Goal: Task Accomplishment & Management: Use online tool/utility

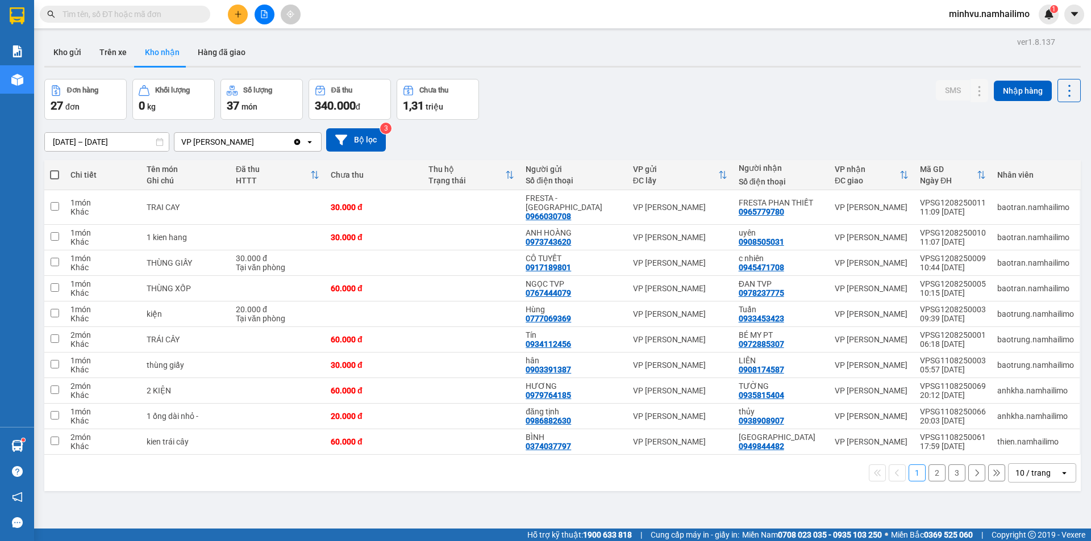
drag, startPoint x: 930, startPoint y: 465, endPoint x: 933, endPoint y: 461, distance: 6.0
click at [936, 465] on button "2" at bounding box center [936, 473] width 17 height 17
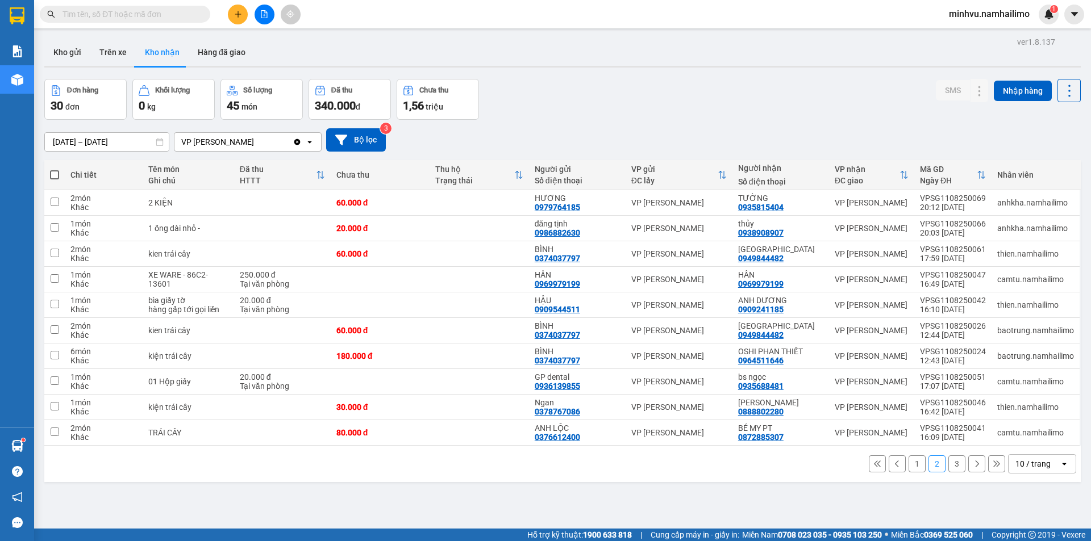
click at [948, 460] on button "3" at bounding box center [956, 464] width 17 height 17
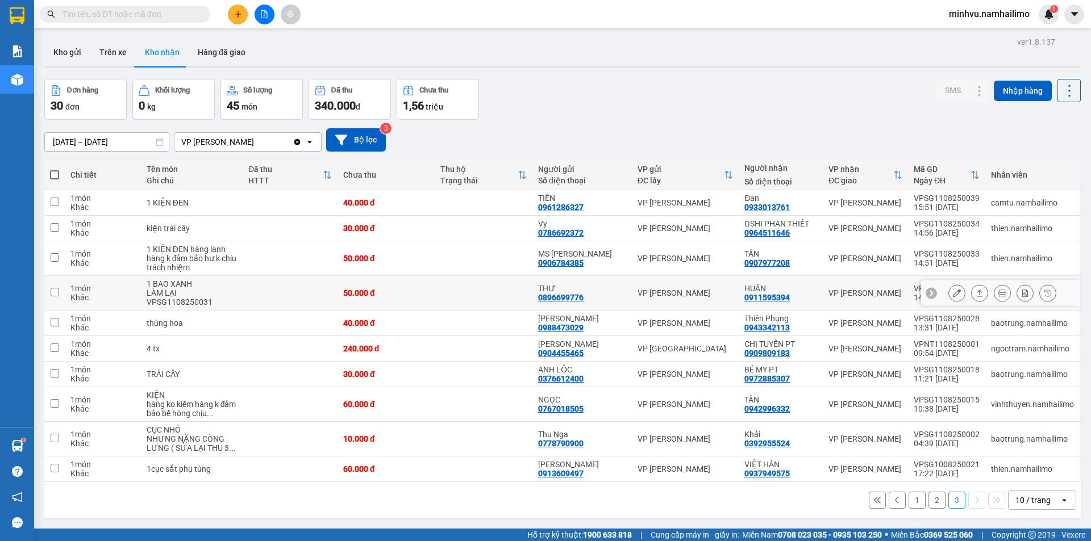
click at [953, 294] on icon at bounding box center [957, 293] width 8 height 8
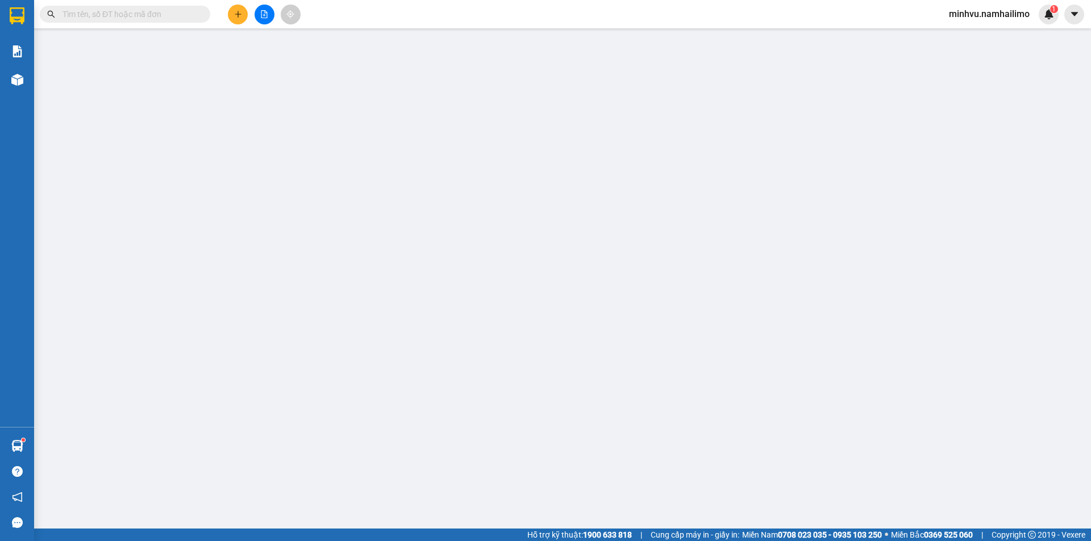
type input "0896699776"
type input "THƯ"
type input "0911595394"
type input "HUÂN"
type input "50.000"
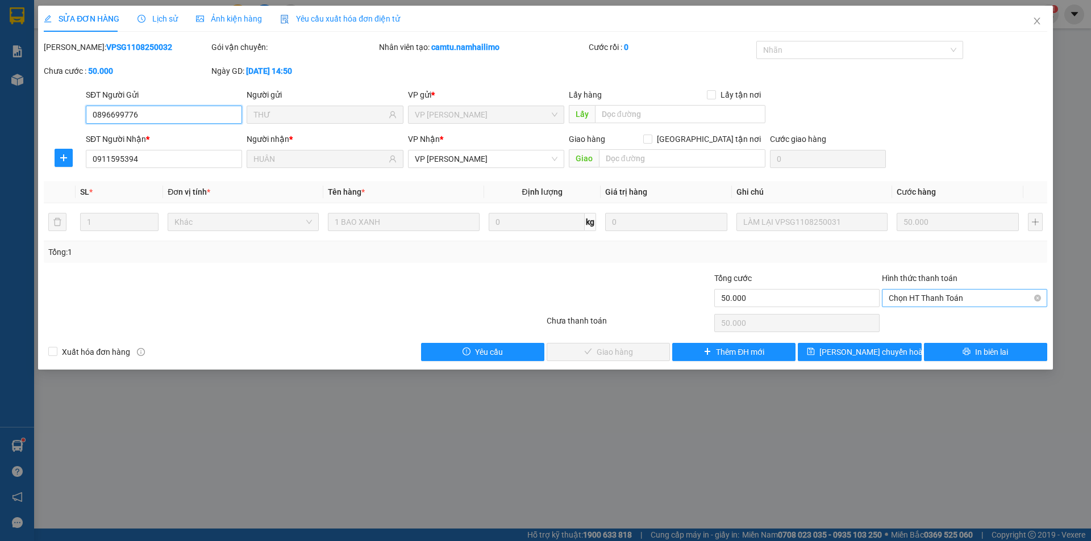
drag, startPoint x: 926, startPoint y: 300, endPoint x: 920, endPoint y: 310, distance: 12.0
click at [925, 300] on span "Chọn HT Thanh Toán" at bounding box center [965, 298] width 152 height 17
drag, startPoint x: 920, startPoint y: 310, endPoint x: 642, endPoint y: 309, distance: 277.8
click at [909, 318] on div "Tại văn phòng" at bounding box center [965, 321] width 152 height 12
type input "0"
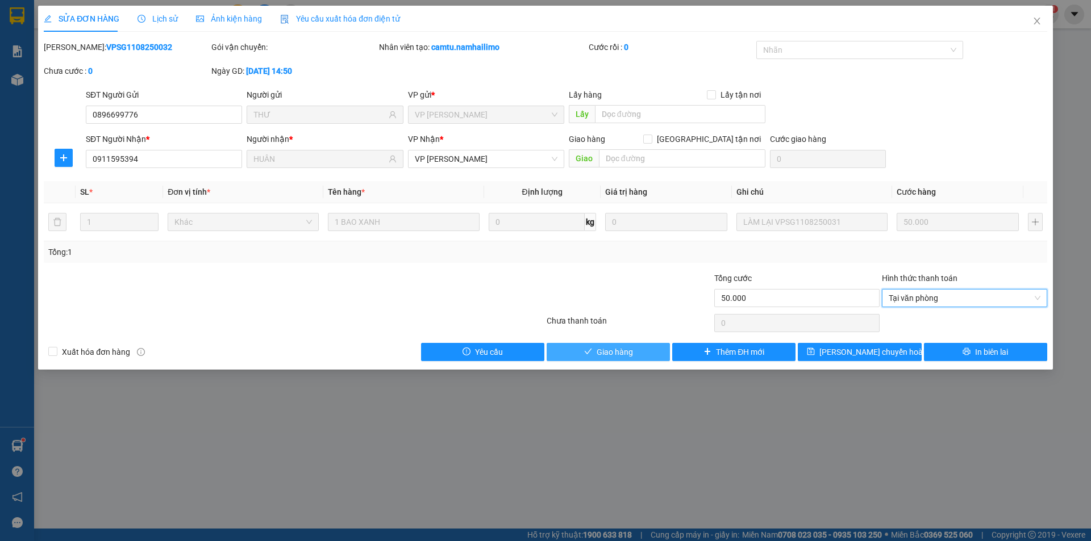
click at [616, 351] on span "Giao hàng" at bounding box center [615, 352] width 36 height 12
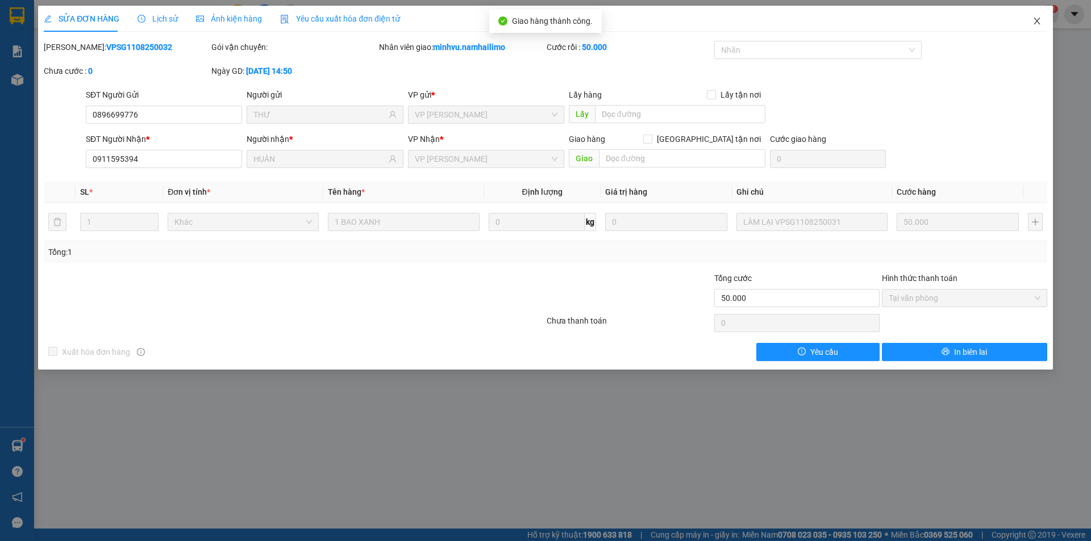
click at [1036, 24] on icon "close" at bounding box center [1036, 20] width 9 height 9
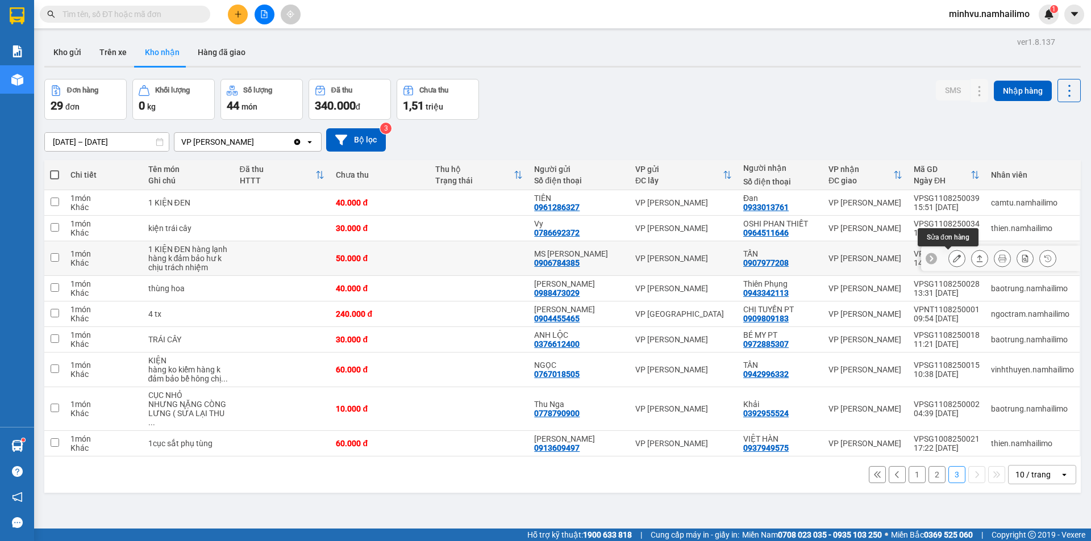
click at [953, 255] on icon at bounding box center [957, 259] width 8 height 8
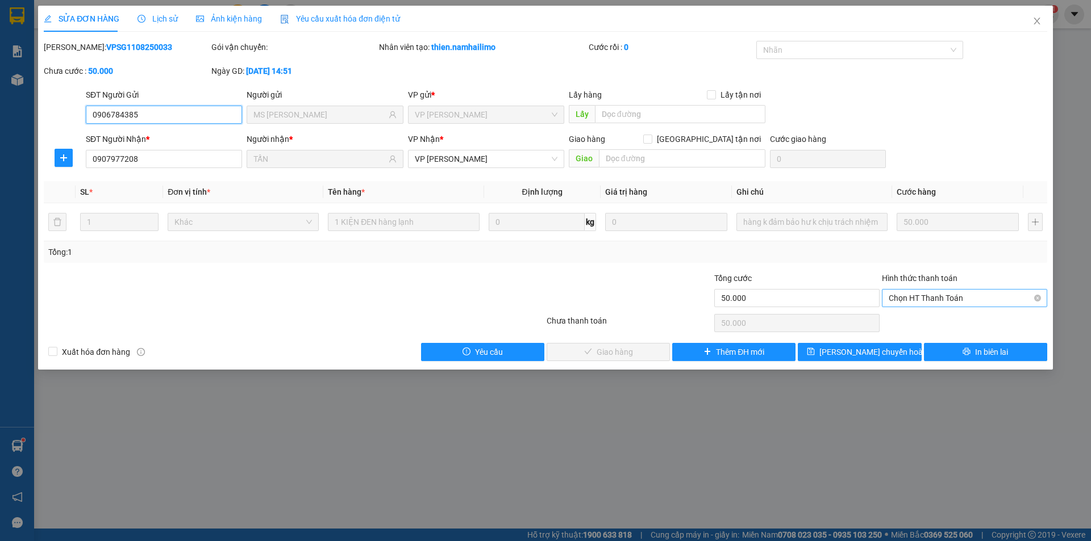
drag, startPoint x: 909, startPoint y: 298, endPoint x: 903, endPoint y: 305, distance: 8.8
click at [908, 298] on span "Chọn HT Thanh Toán" at bounding box center [965, 298] width 152 height 17
click at [900, 319] on div "Tại văn phòng" at bounding box center [965, 321] width 152 height 12
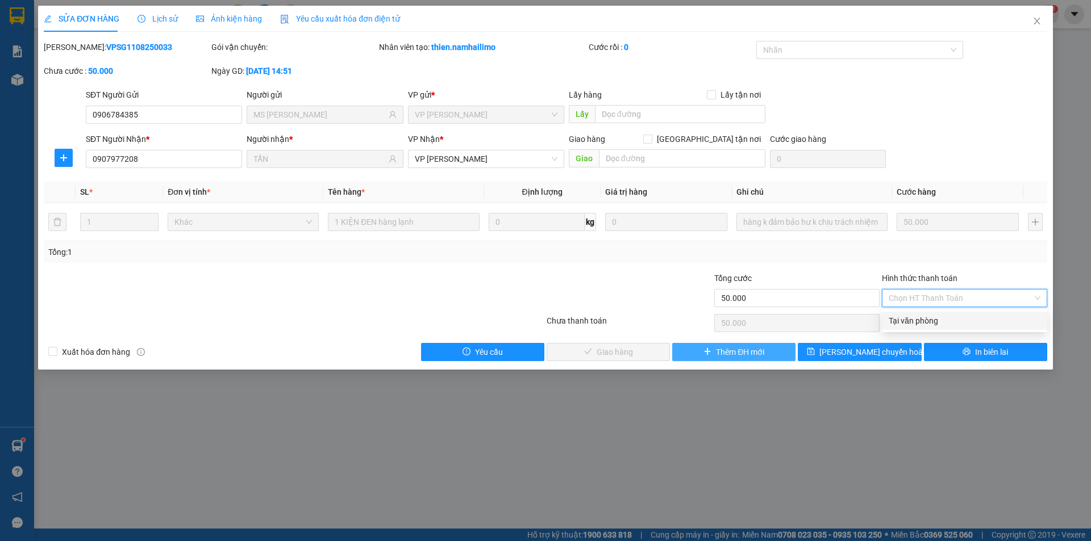
type input "0"
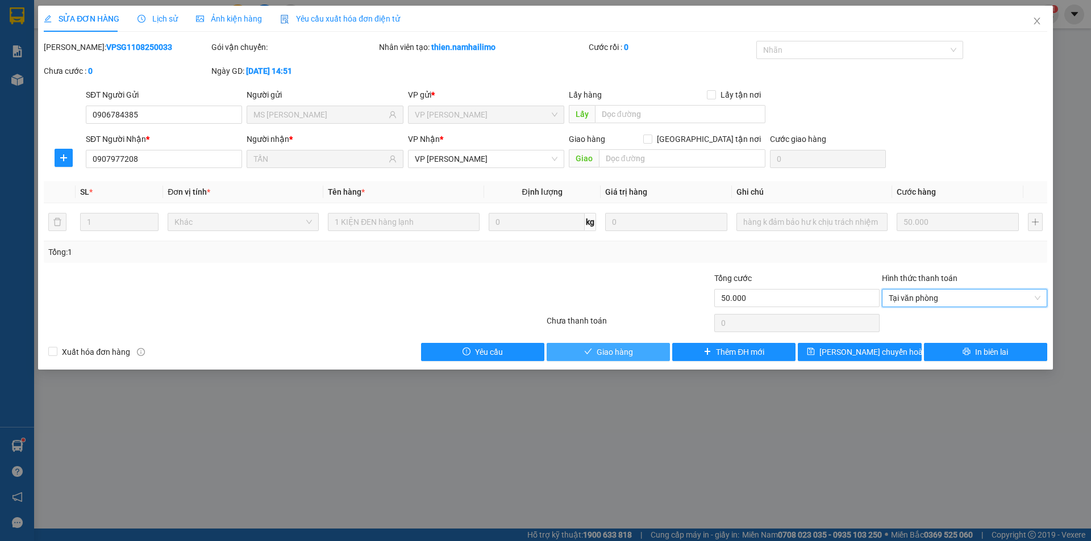
click at [639, 348] on button "Giao hàng" at bounding box center [608, 352] width 123 height 18
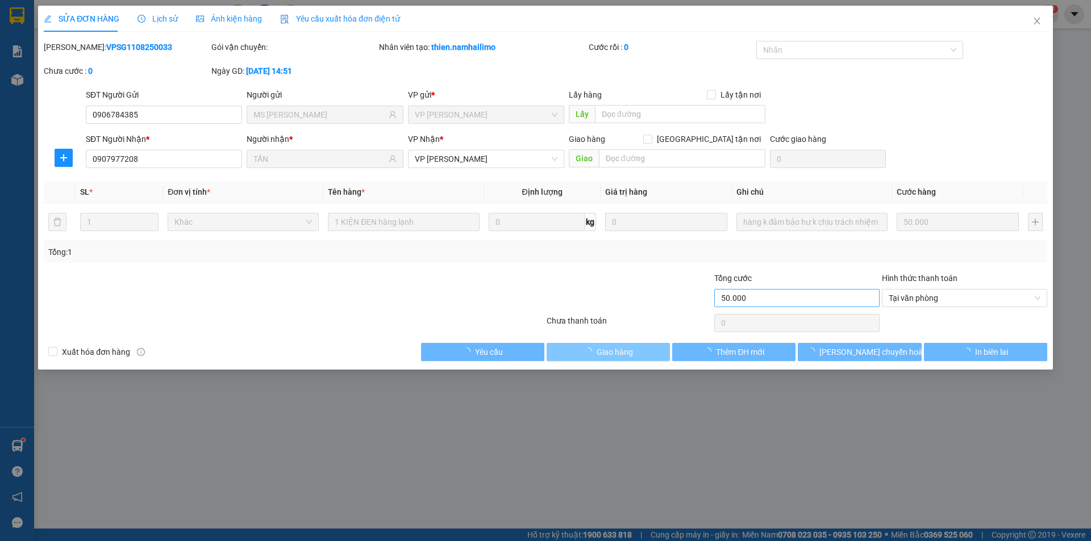
drag, startPoint x: 639, startPoint y: 348, endPoint x: 826, endPoint y: 301, distance: 192.4
click at [643, 344] on button "Giao hàng" at bounding box center [608, 352] width 123 height 18
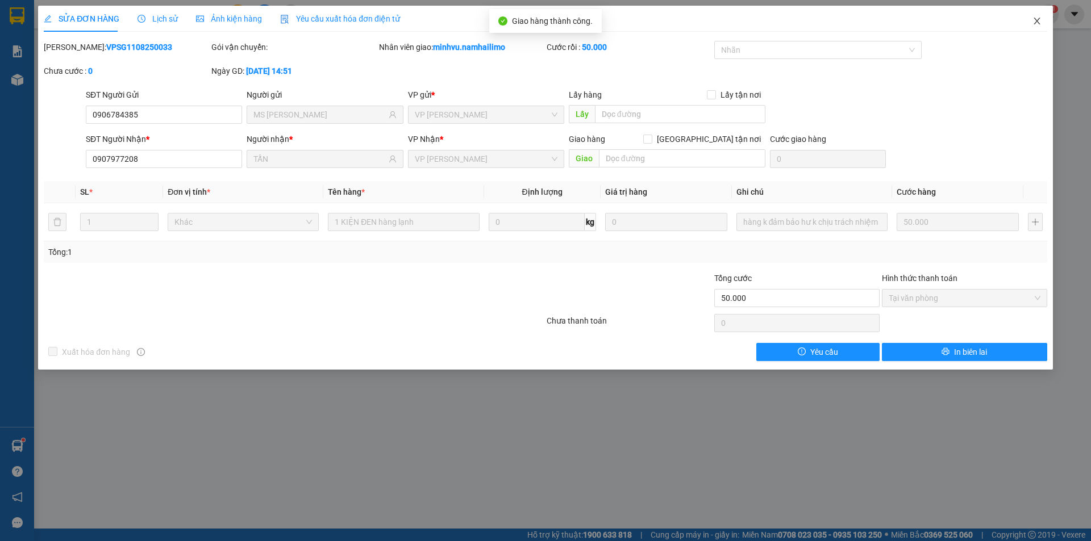
click at [1039, 19] on icon "close" at bounding box center [1036, 21] width 6 height 7
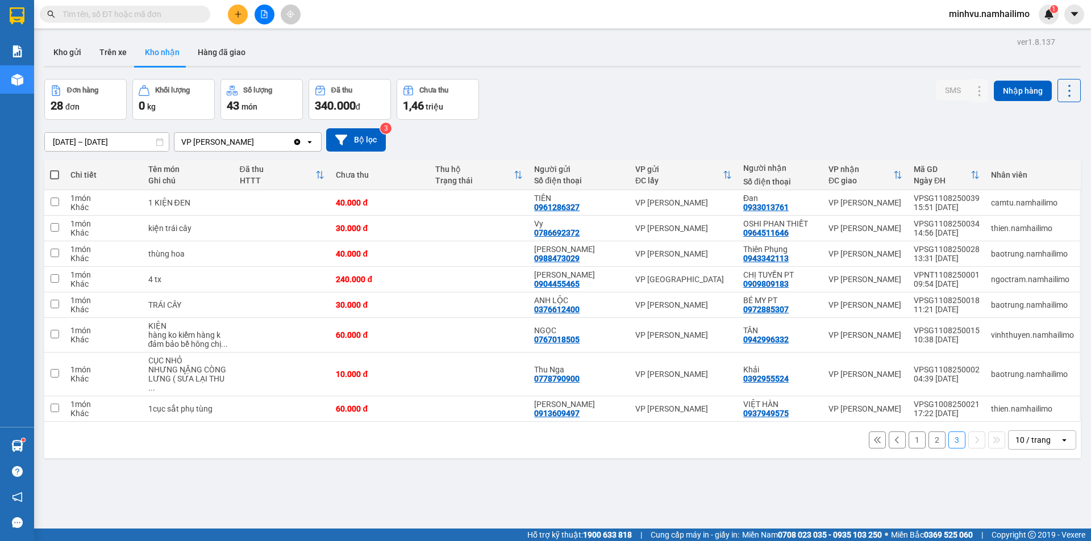
click at [908, 432] on button "1" at bounding box center [916, 440] width 17 height 17
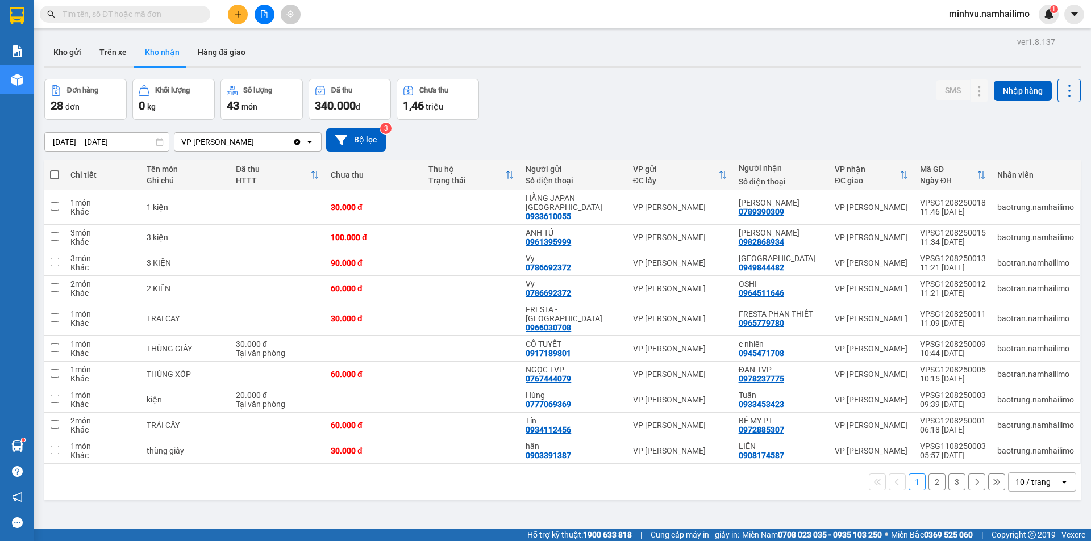
click at [931, 474] on button "2" at bounding box center [936, 482] width 17 height 17
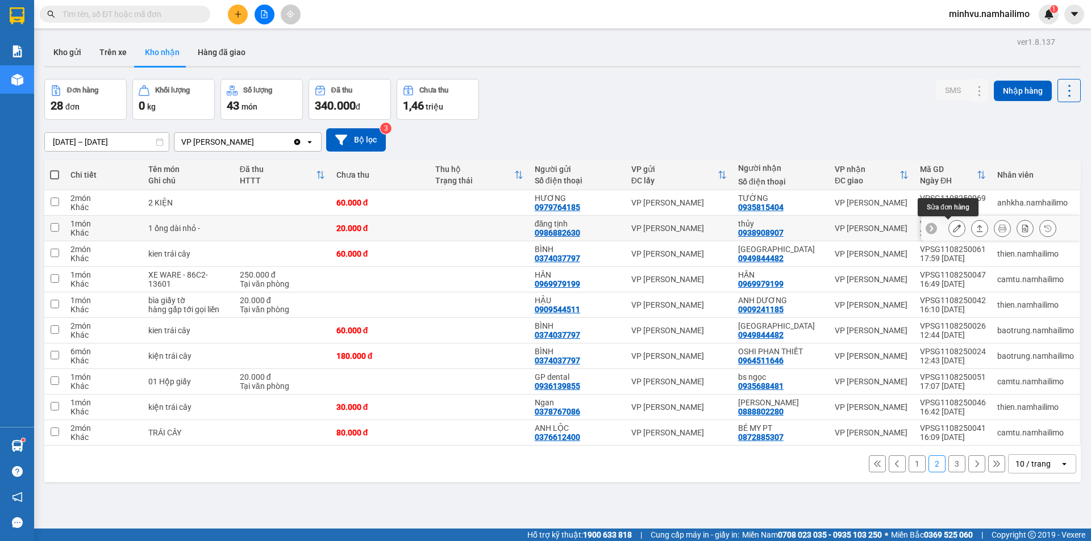
click at [953, 231] on icon at bounding box center [957, 228] width 8 height 8
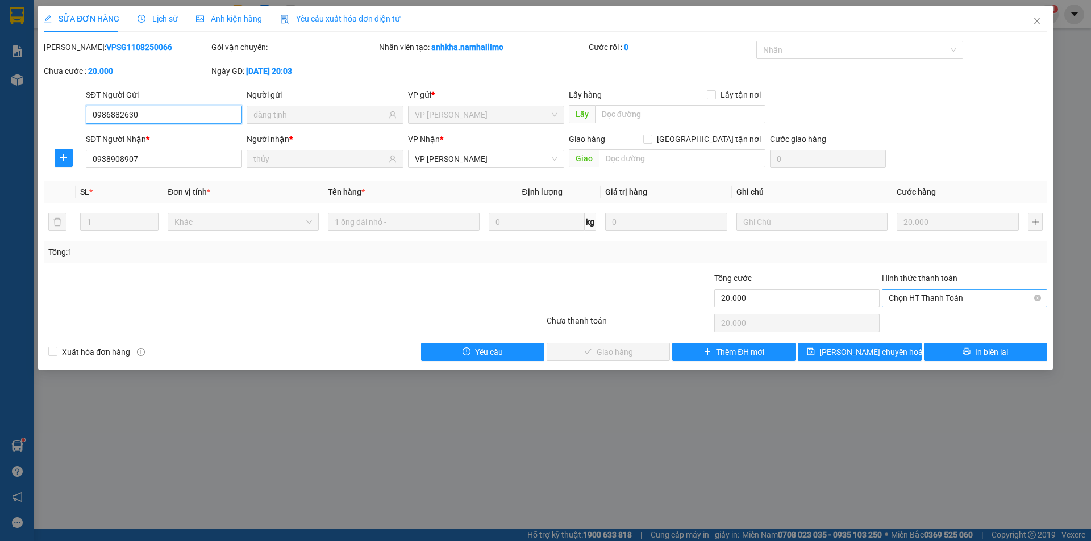
click at [930, 302] on span "Chọn HT Thanh Toán" at bounding box center [965, 298] width 152 height 17
drag, startPoint x: 936, startPoint y: 322, endPoint x: 817, endPoint y: 336, distance: 120.1
click at [936, 322] on div "Tại văn phòng" at bounding box center [965, 321] width 152 height 12
type input "0"
click at [636, 295] on div at bounding box center [629, 292] width 168 height 40
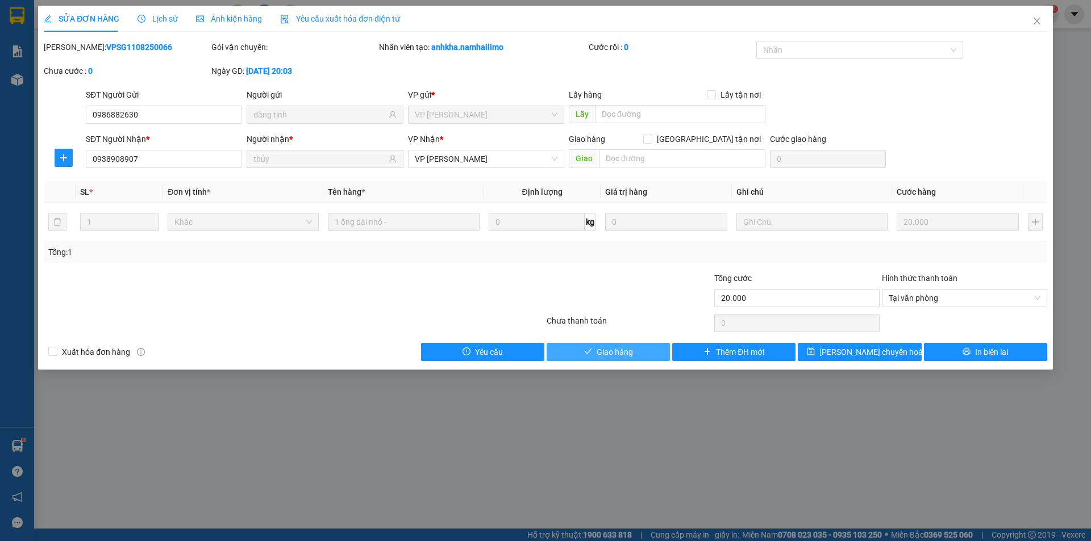
drag, startPoint x: 623, startPoint y: 353, endPoint x: 634, endPoint y: 340, distance: 16.2
click at [623, 351] on span "Giao hàng" at bounding box center [615, 352] width 36 height 12
